Goal: Find specific page/section: Find specific page/section

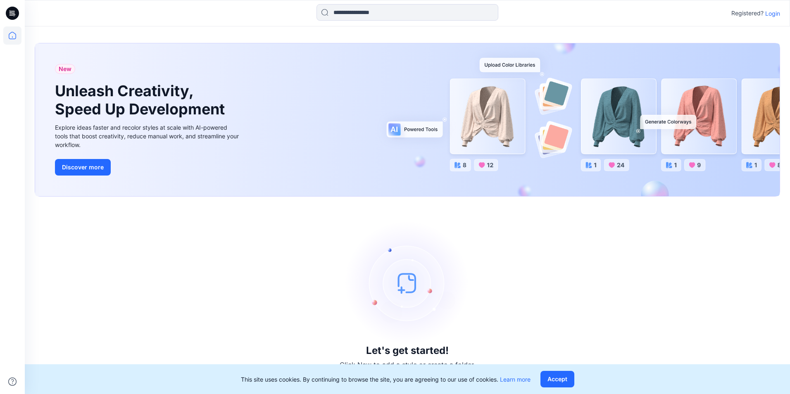
click at [769, 15] on p "Login" at bounding box center [772, 13] width 15 height 9
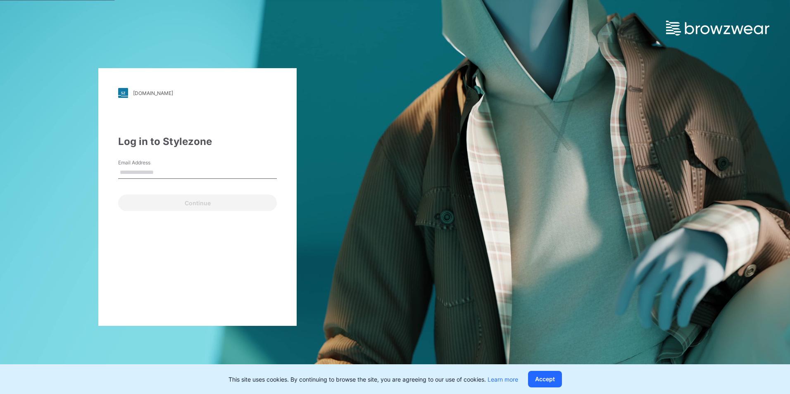
click at [133, 173] on input "Email Address" at bounding box center [197, 173] width 159 height 12
type input "**********"
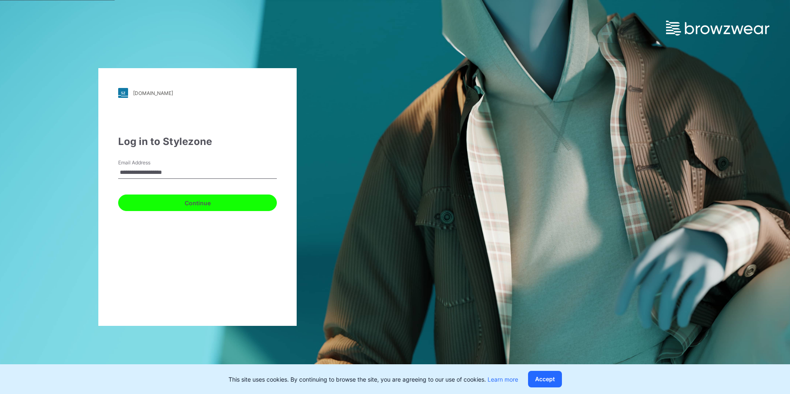
click at [191, 206] on button "Continue" at bounding box center [197, 203] width 159 height 17
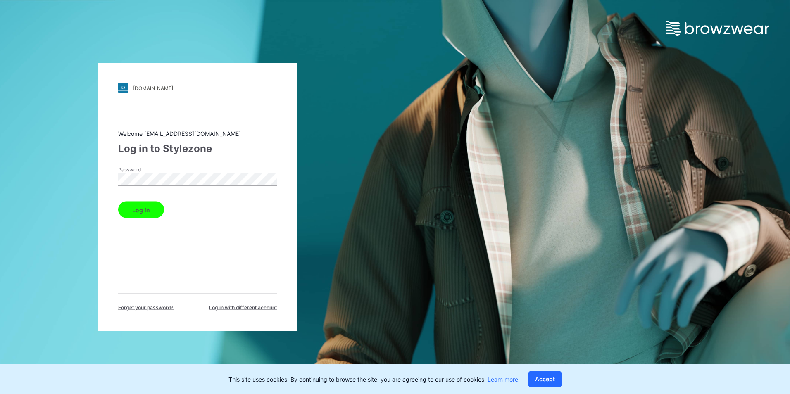
click at [131, 211] on button "Log in" at bounding box center [141, 210] width 46 height 17
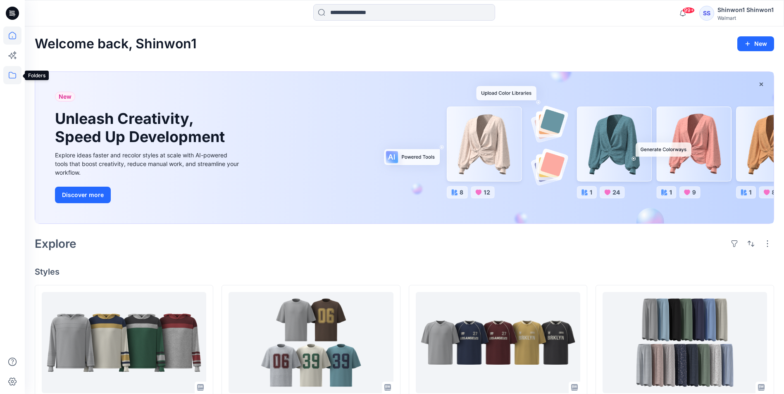
click at [15, 76] on icon at bounding box center [12, 75] width 18 height 18
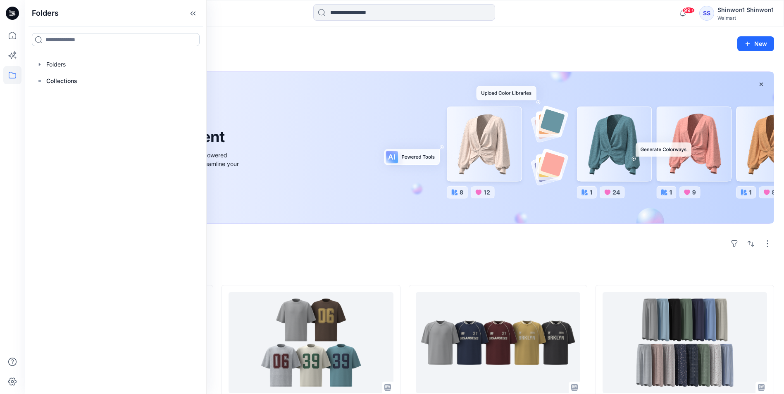
click at [135, 43] on input at bounding box center [116, 39] width 168 height 13
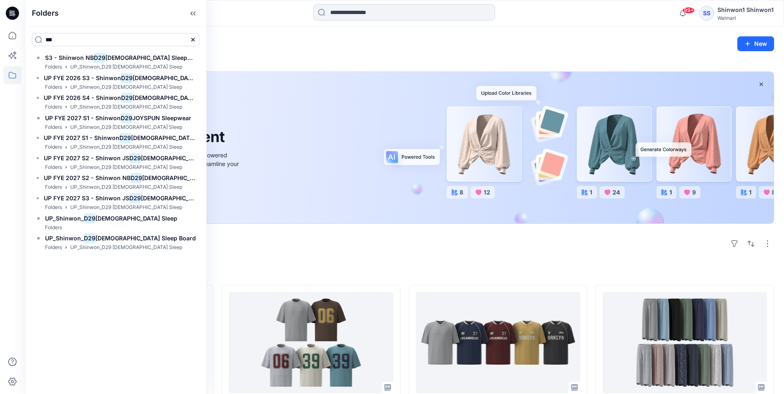
type input "***"
click at [274, 49] on div "Welcome back, Shinwon1 New" at bounding box center [404, 43] width 739 height 15
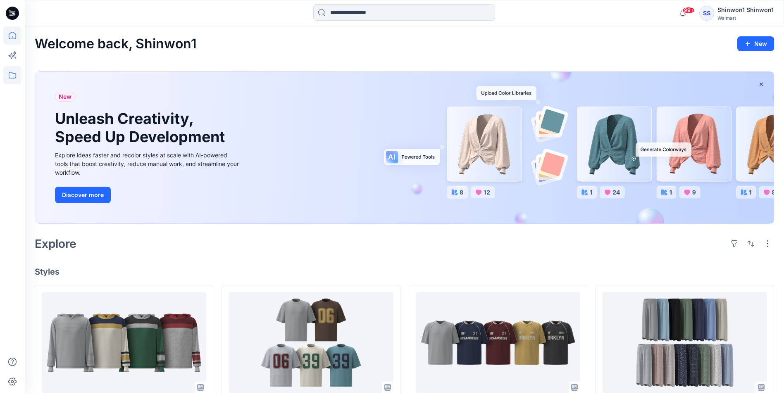
click at [15, 70] on icon at bounding box center [12, 75] width 18 height 18
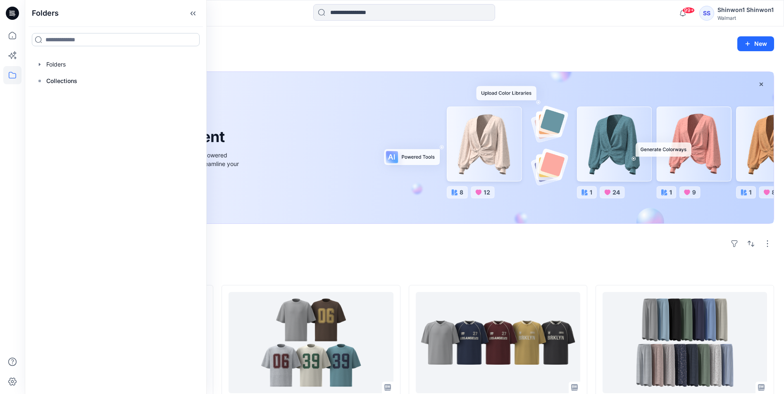
click at [84, 41] on input at bounding box center [116, 39] width 168 height 13
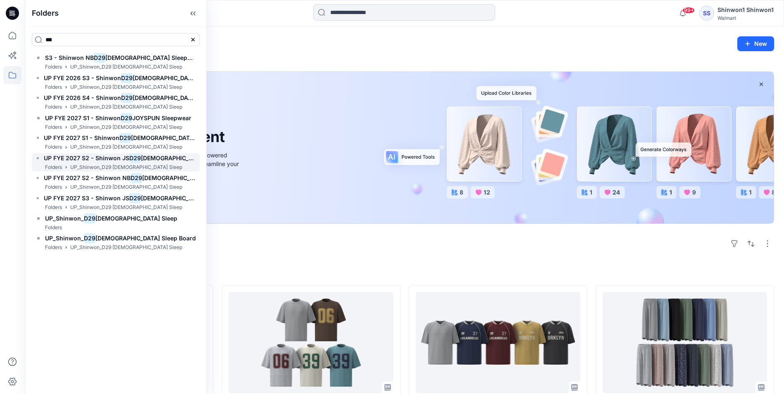
type input "***"
click at [120, 157] on span "UP FYE 2027 S2 - Shinwon JS" at bounding box center [87, 158] width 86 height 7
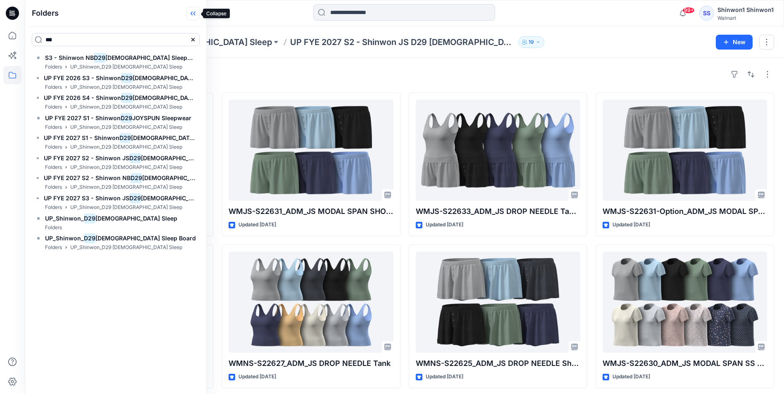
click at [197, 12] on icon at bounding box center [192, 14] width 13 height 14
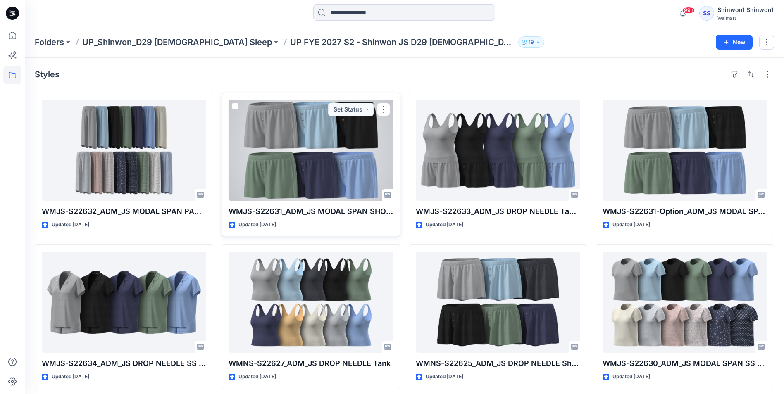
click at [310, 162] on div at bounding box center [311, 150] width 164 height 101
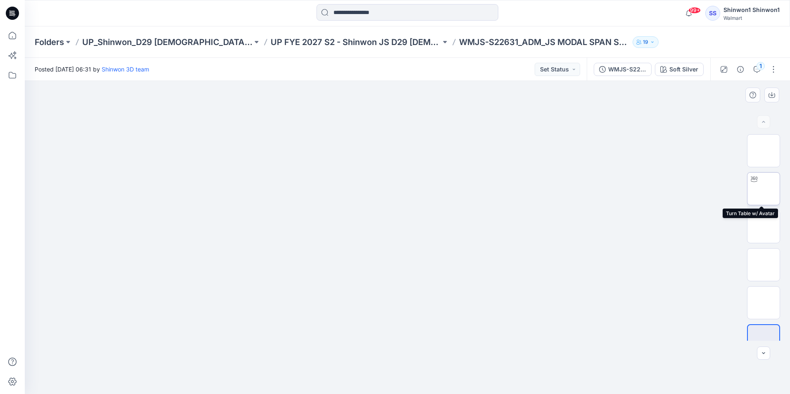
click at [764, 189] on img at bounding box center [764, 189] width 0 height 0
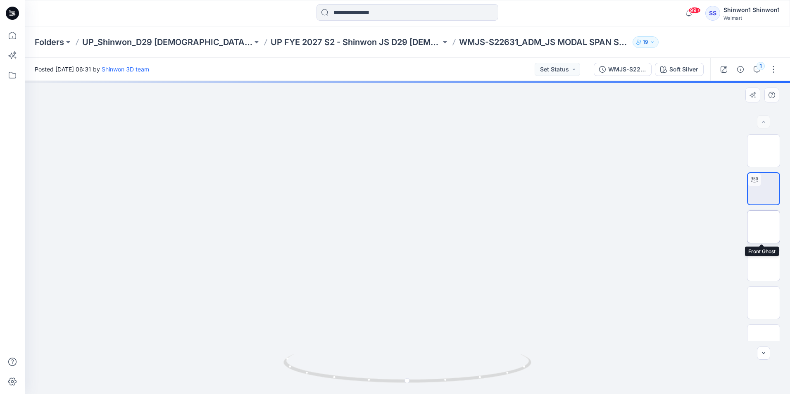
click at [764, 227] on img at bounding box center [764, 227] width 0 height 0
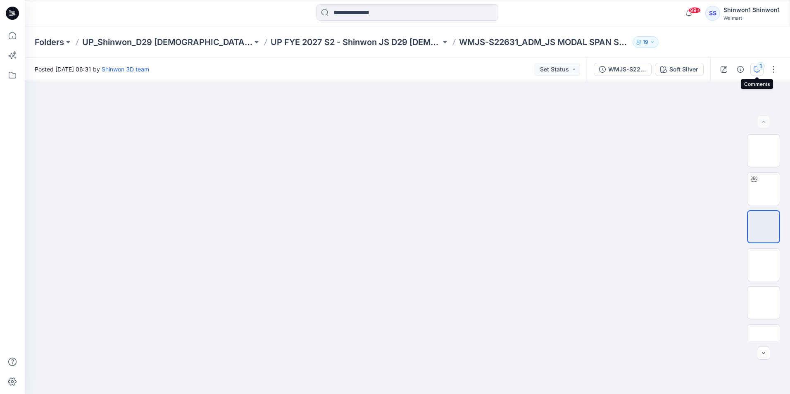
click at [759, 66] on div "1" at bounding box center [761, 66] width 8 height 8
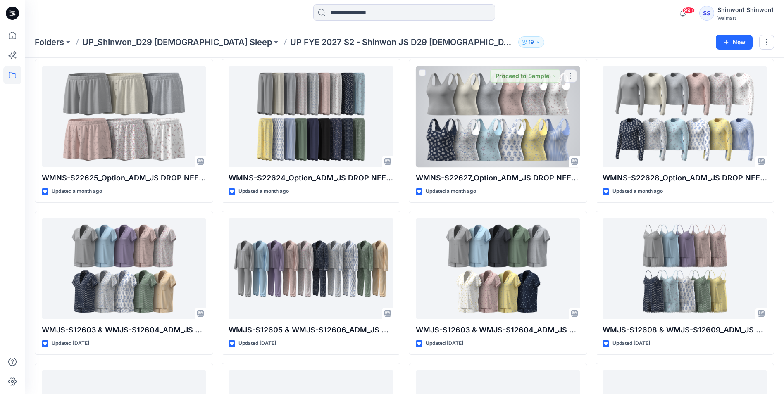
scroll to position [496, 0]
